Goal: Entertainment & Leisure: Consume media (video, audio)

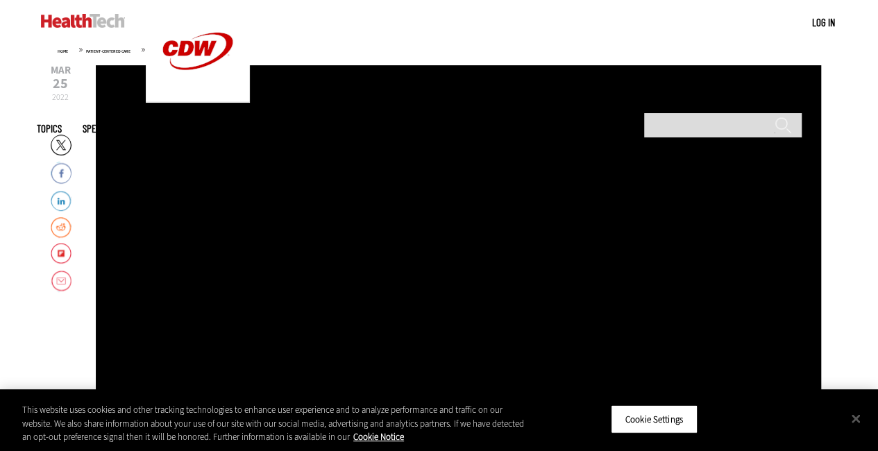
scroll to position [191, 0]
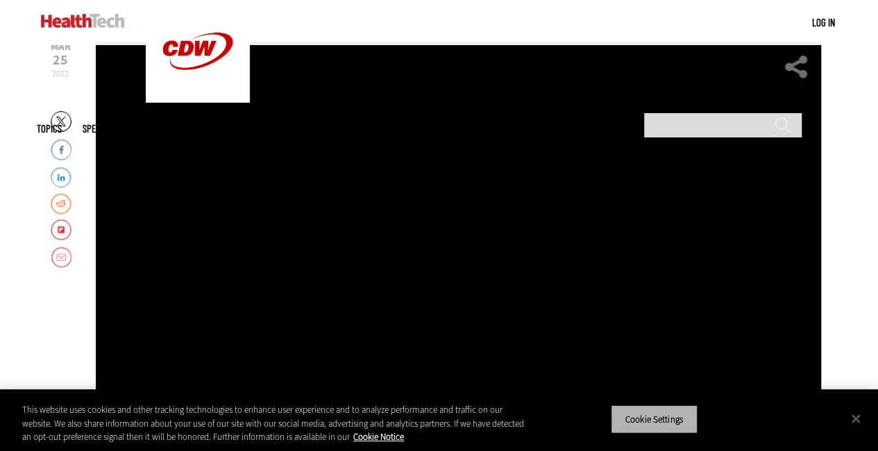
click at [682, 419] on button "Cookie Settings" at bounding box center [654, 418] width 87 height 29
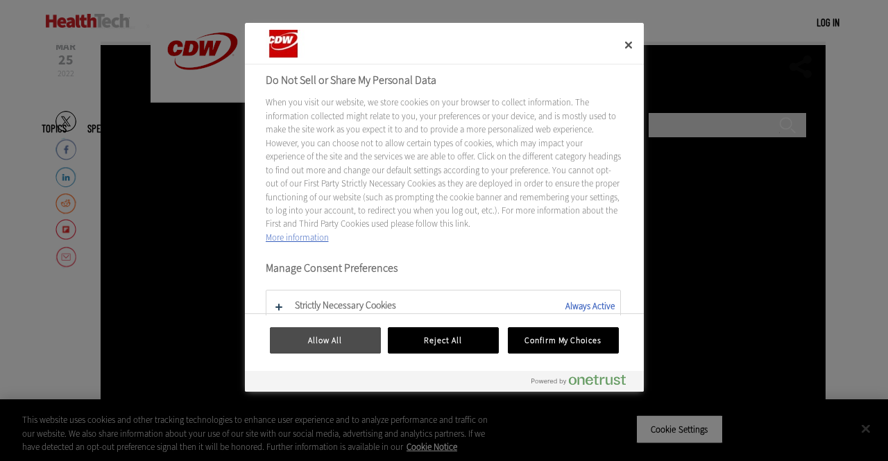
click at [354, 349] on button "Allow All" at bounding box center [325, 340] width 111 height 26
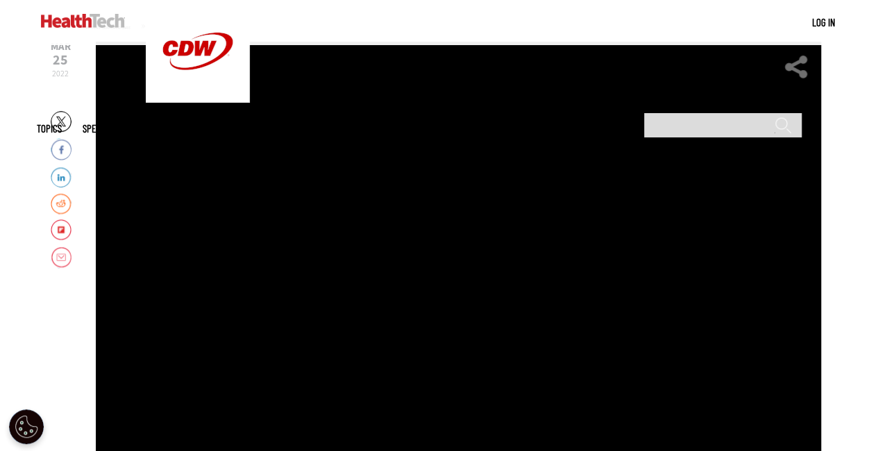
click at [609, 309] on div "Video viewer" at bounding box center [458, 250] width 725 height 416
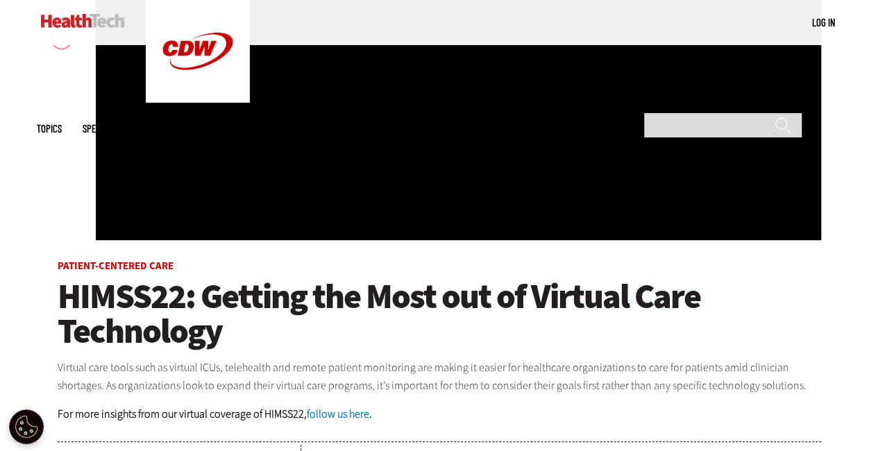
scroll to position [408, 0]
